Goal: Information Seeking & Learning: Learn about a topic

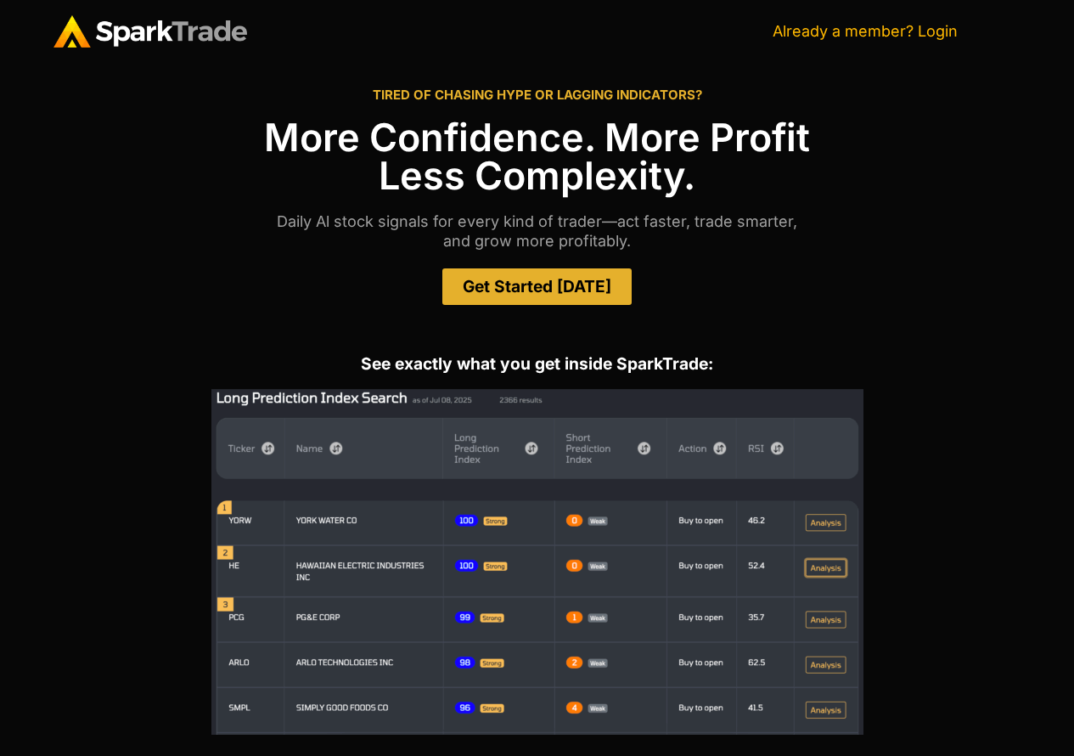
click at [886, 27] on link "Already a member? Login" at bounding box center [865, 31] width 185 height 18
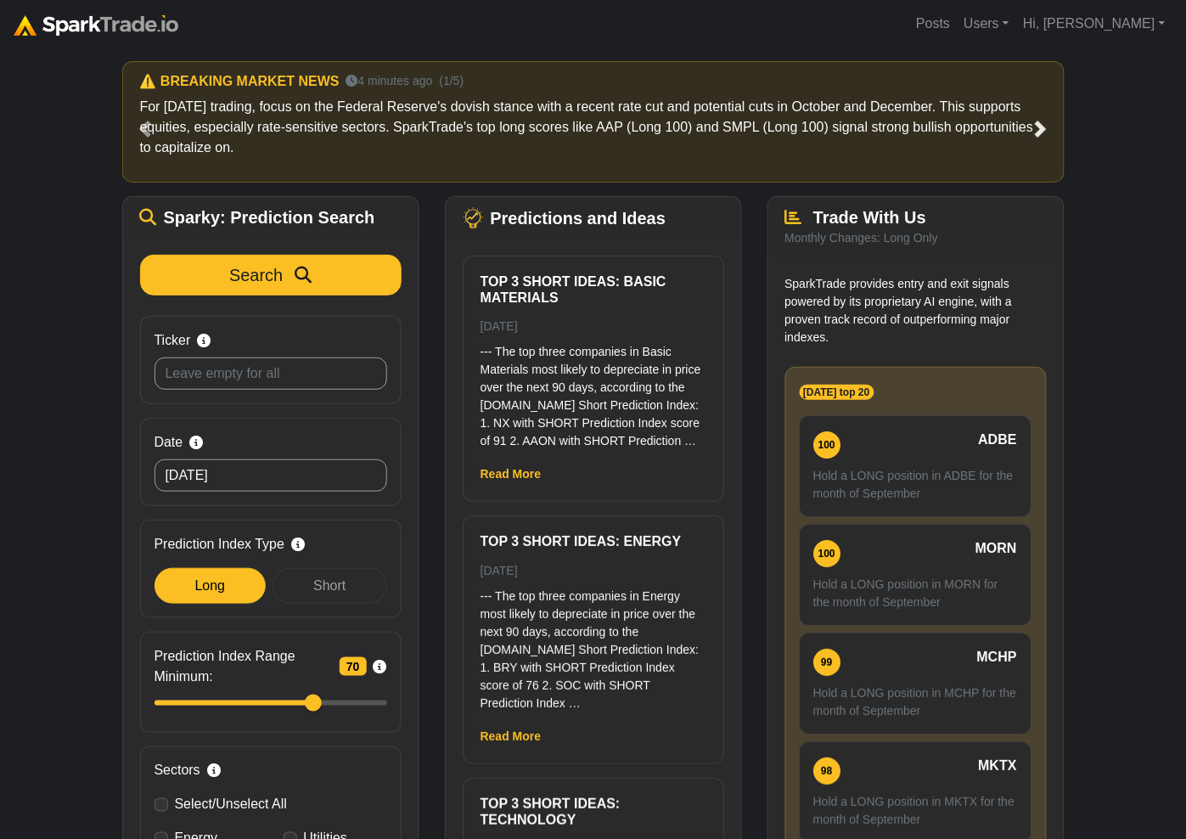
click at [1033, 127] on span at bounding box center [1040, 129] width 17 height 17
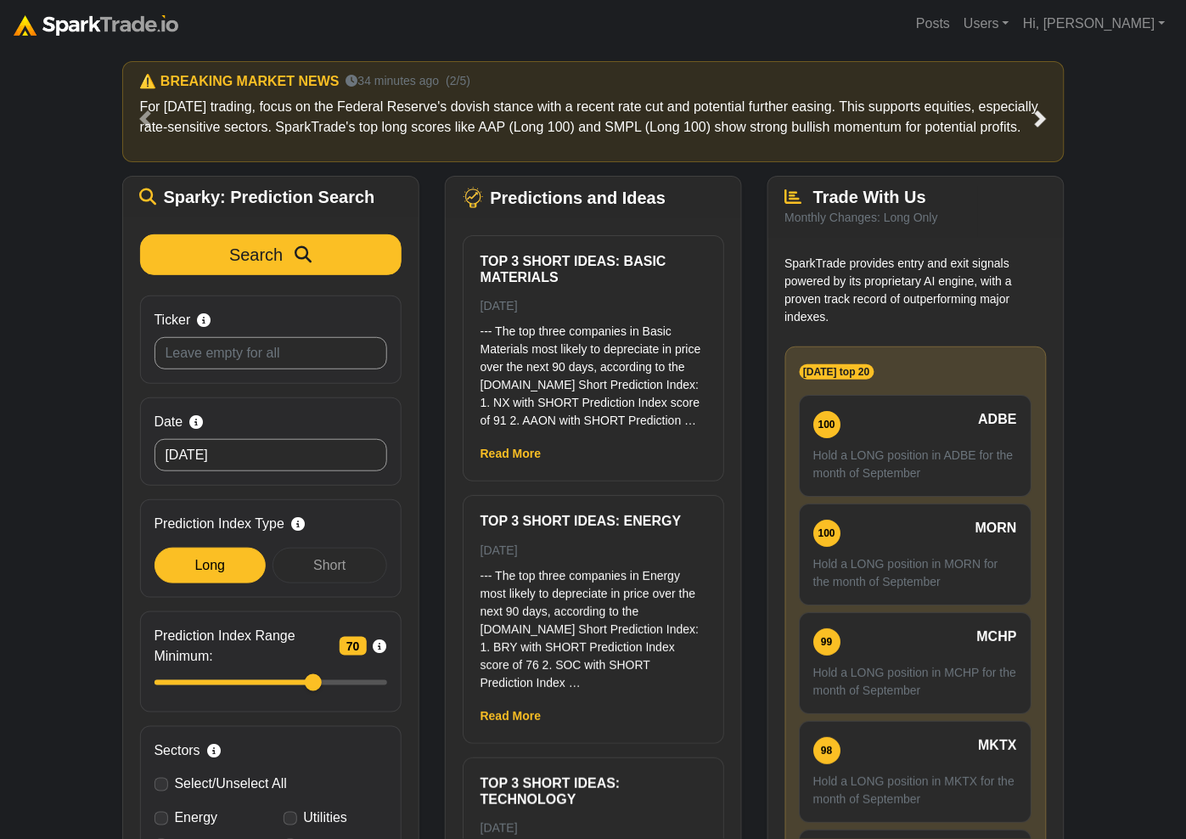
click at [1033, 127] on span at bounding box center [1040, 118] width 17 height 17
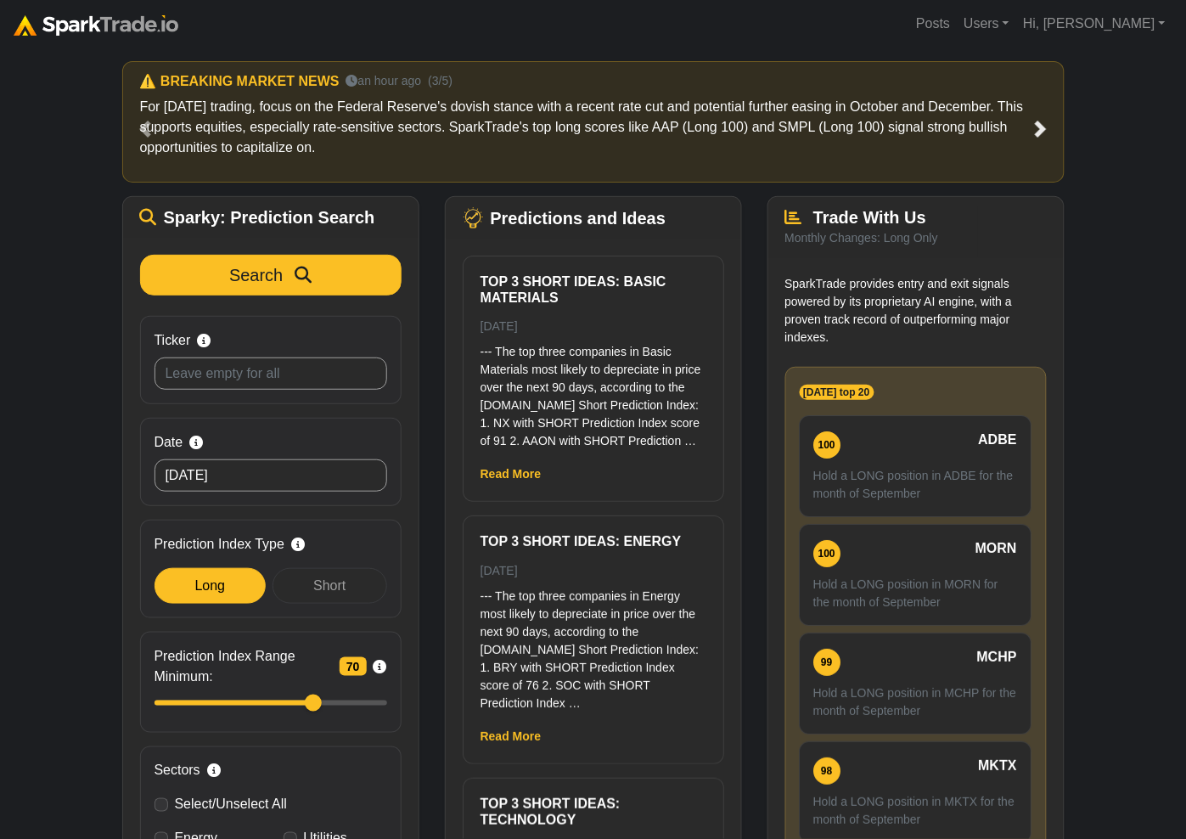
click at [1033, 127] on span at bounding box center [1040, 129] width 17 height 17
click at [150, 119] on link "Previous" at bounding box center [146, 128] width 48 height 135
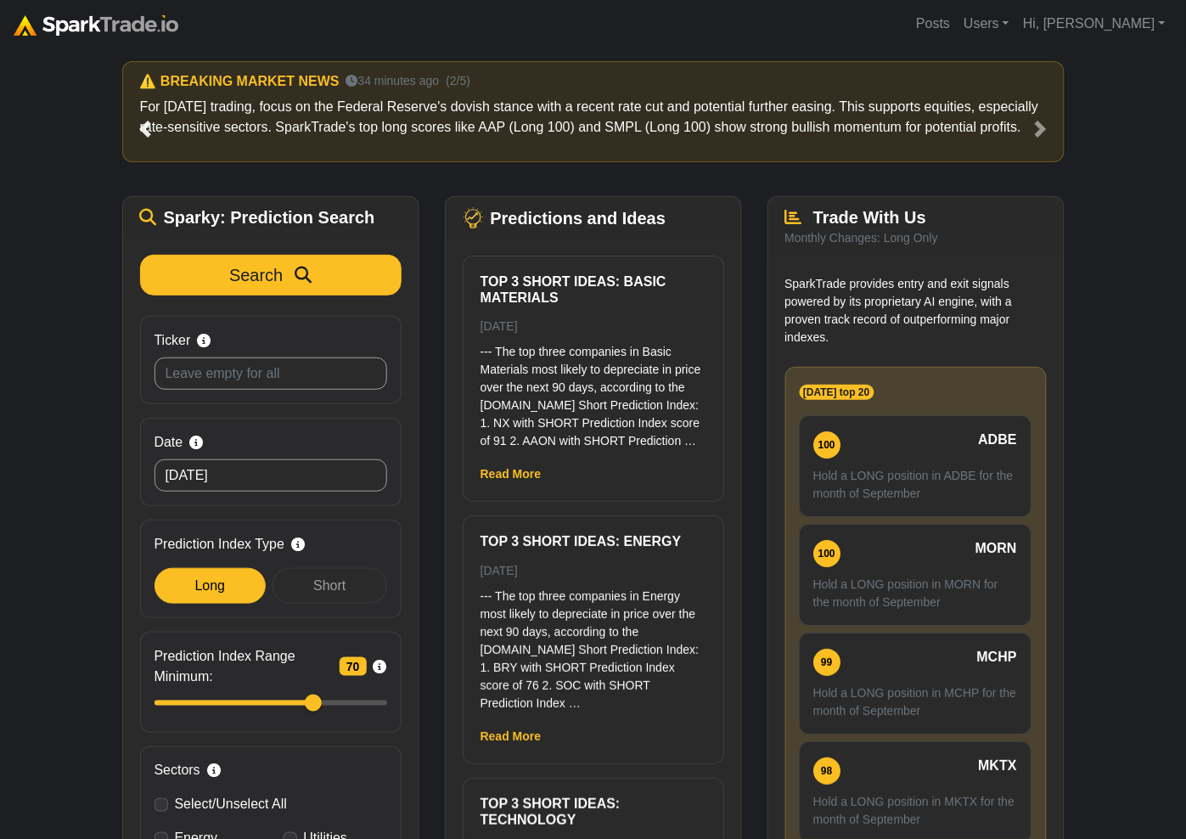
click at [150, 119] on link "Previous" at bounding box center [146, 128] width 48 height 135
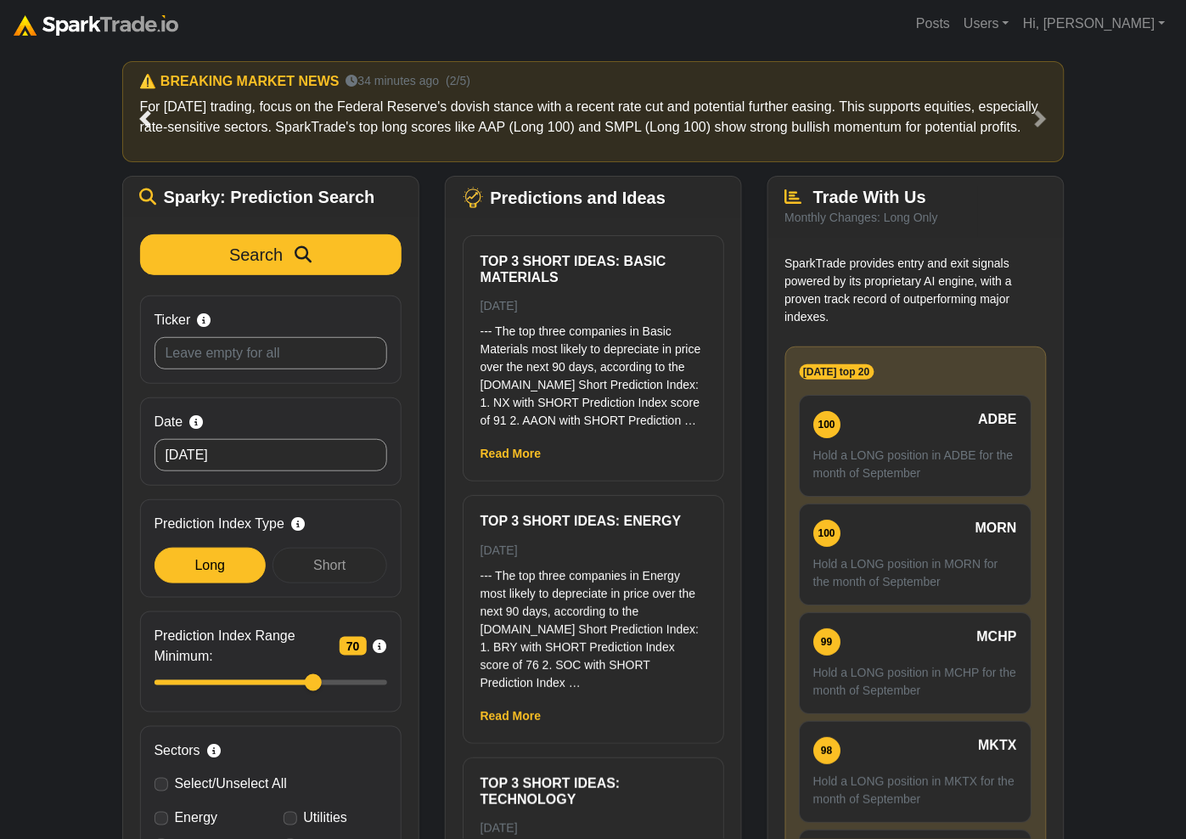
click at [150, 119] on link "Previous" at bounding box center [146, 118] width 48 height 115
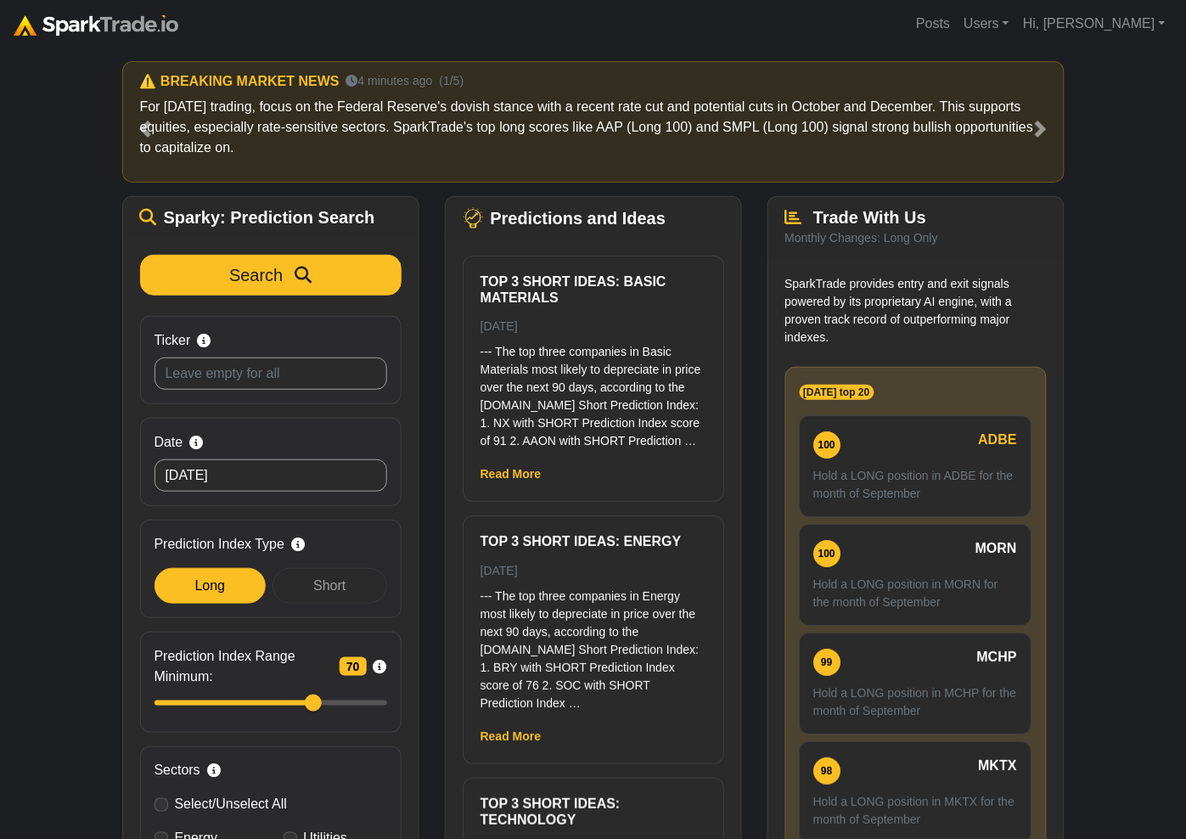
click at [944, 309] on p "SparkTrade provides entry and exit signals powered by its proprietary AI engine…" at bounding box center [915, 310] width 261 height 71
click at [140, 115] on link "Previous" at bounding box center [146, 128] width 48 height 135
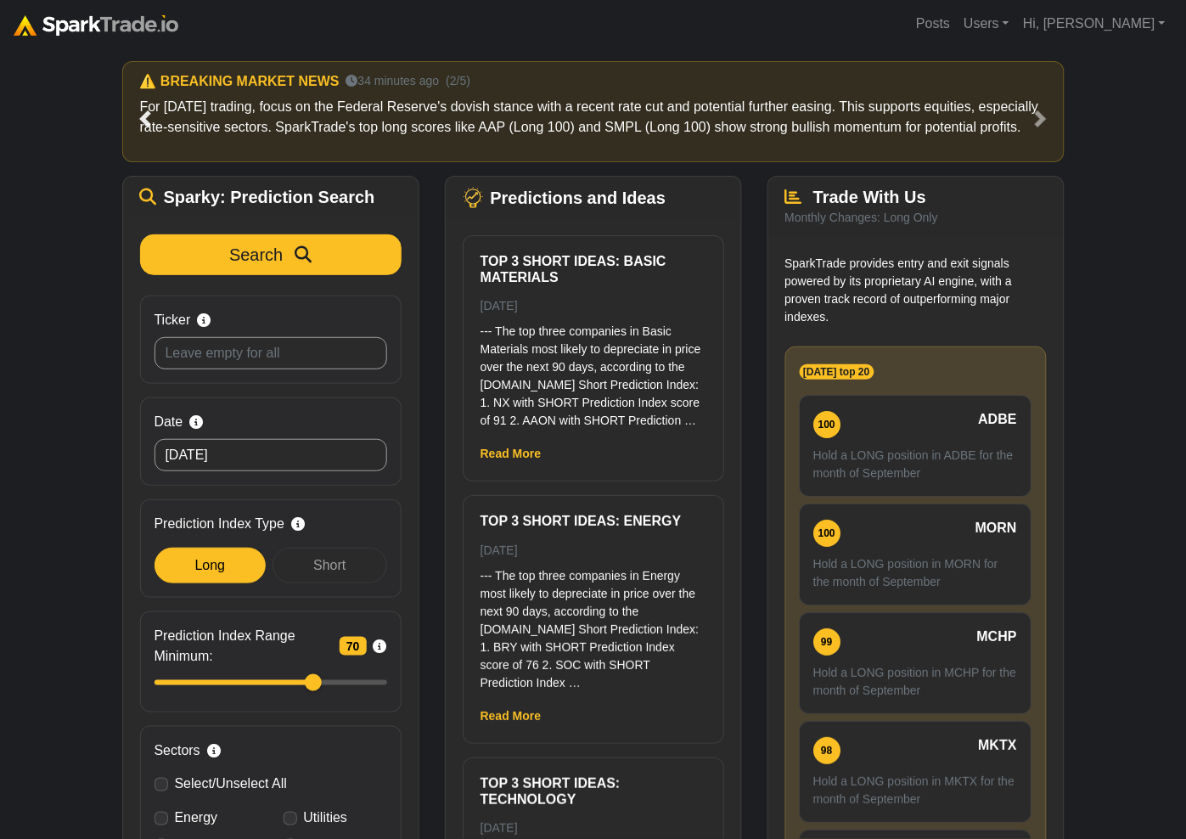
click at [140, 115] on link "Previous" at bounding box center [146, 118] width 48 height 115
